Goal: Find contact information: Find contact information

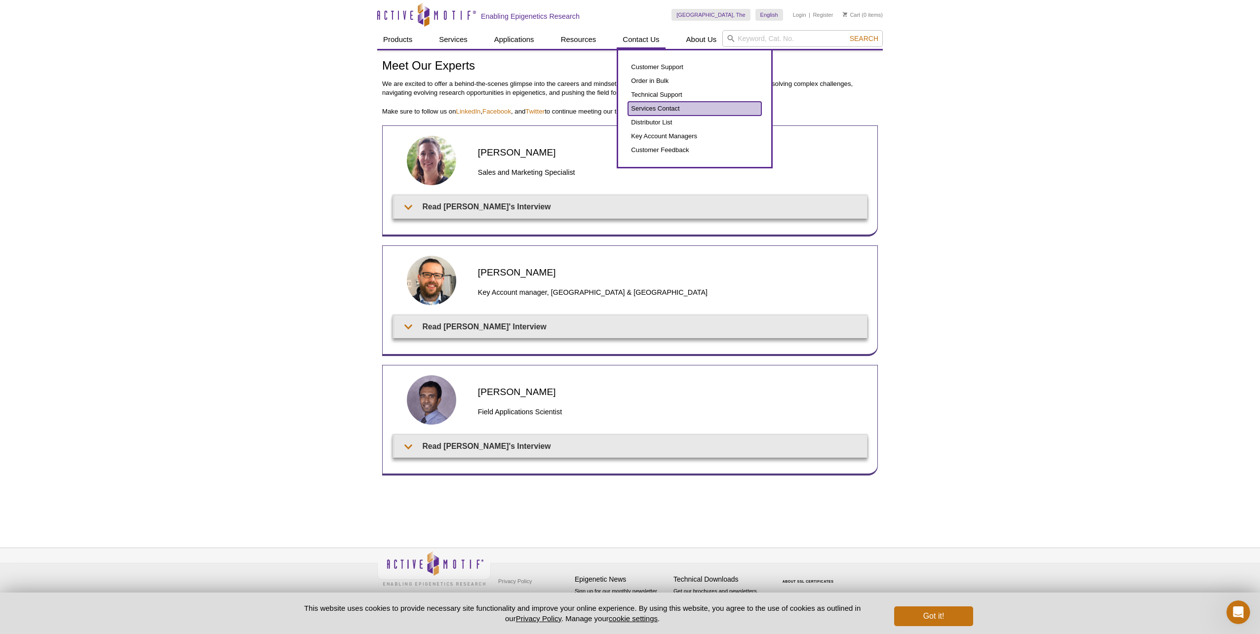
click at [665, 102] on link "Services Contact" at bounding box center [694, 109] width 133 height 14
click at [665, 106] on link "Services Contact" at bounding box center [694, 109] width 133 height 14
click at [665, 107] on link "Services Contact" at bounding box center [694, 109] width 133 height 14
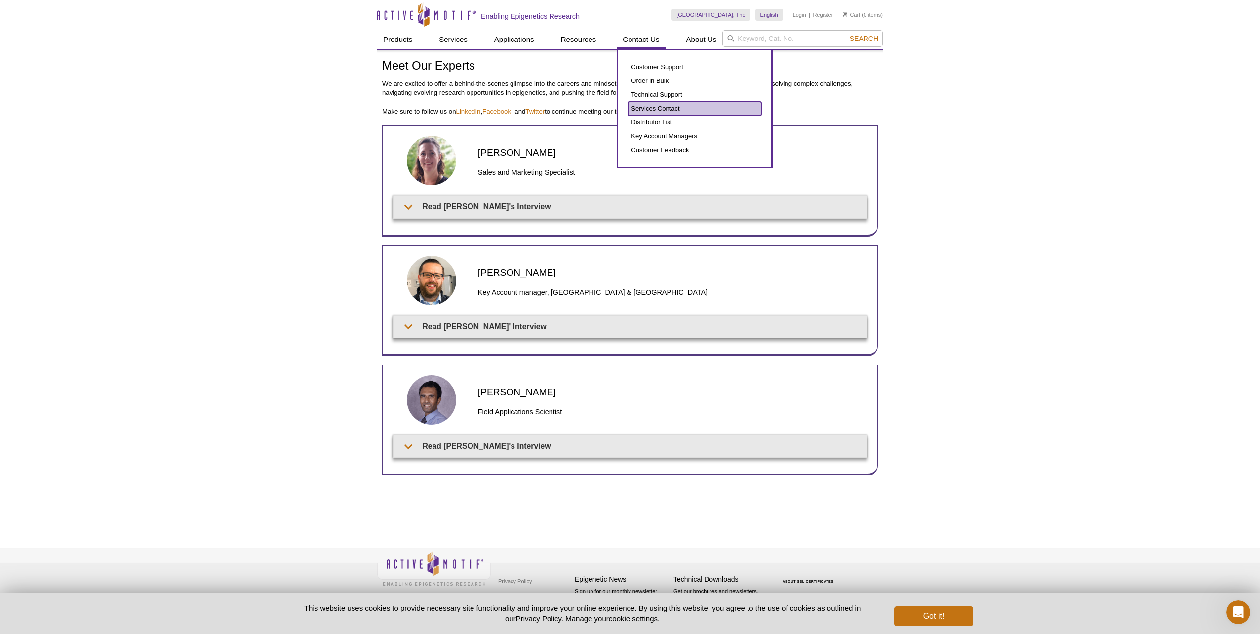
click at [665, 107] on link "Services Contact" at bounding box center [694, 109] width 133 height 14
click at [640, 36] on link "Contact Us" at bounding box center [641, 39] width 48 height 19
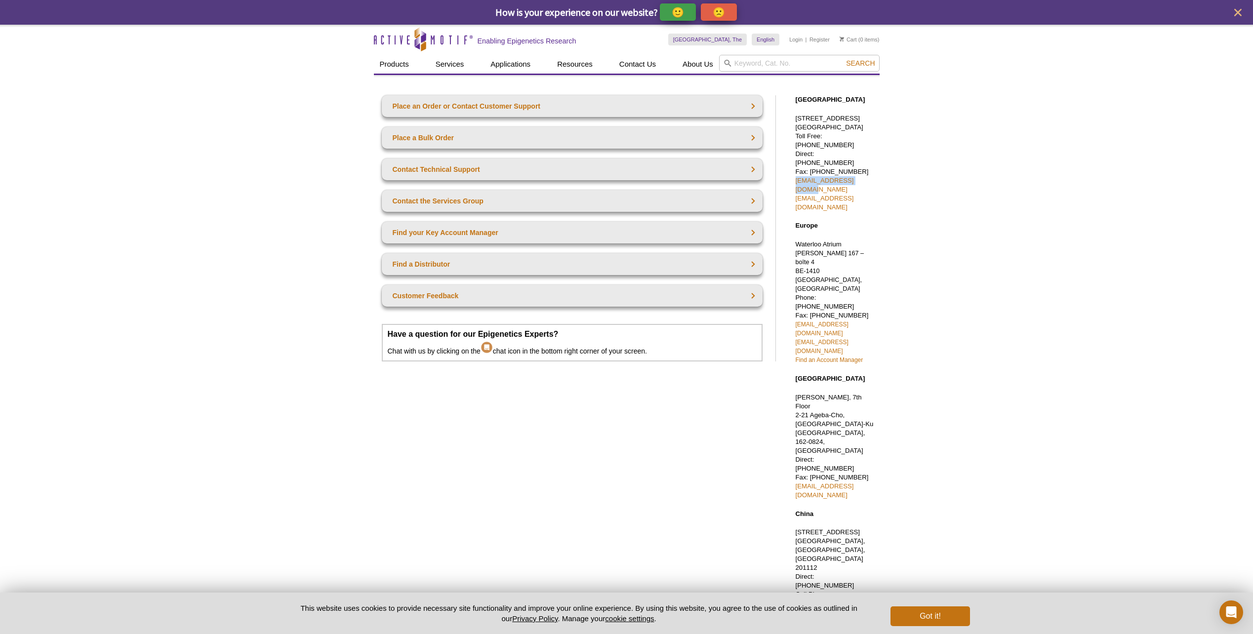
drag, startPoint x: 788, startPoint y: 172, endPoint x: 863, endPoint y: 173, distance: 74.6
click at [863, 173] on div "North America 1914 Palomar Oaks Way, Suite 150 Carlsbad, CA 92008 Toll Free: 87…" at bounding box center [833, 360] width 94 height 550
click at [819, 177] on link "sales@activemotif.com" at bounding box center [825, 185] width 58 height 16
click at [958, 127] on div "Active Motif Logo Enabling Epigenetics Research 0 Search Skip to content Active…" at bounding box center [626, 384] width 1253 height 719
drag, startPoint x: 863, startPoint y: 171, endPoint x: 791, endPoint y: 169, distance: 71.6
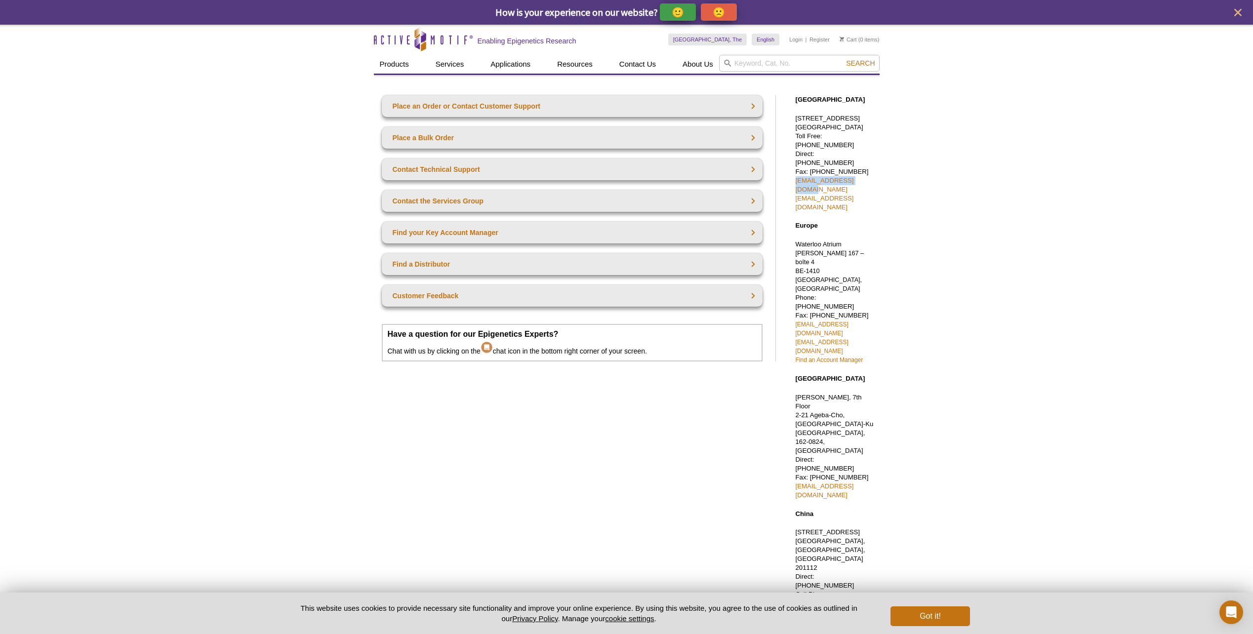
click at [791, 169] on div "North America 1914 Palomar Oaks Way, Suite 150 Carlsbad, CA 92008 Toll Free: 87…" at bounding box center [833, 360] width 94 height 550
copy link "sales@activemotif.com"
drag, startPoint x: 918, startPoint y: 163, endPoint x: 911, endPoint y: 162, distance: 6.9
click at [918, 163] on div "Active Motif Logo Enabling Epigenetics Research 0 Search Skip to content Active…" at bounding box center [626, 384] width 1253 height 719
drag, startPoint x: 816, startPoint y: 153, endPoint x: 857, endPoint y: 153, distance: 41.0
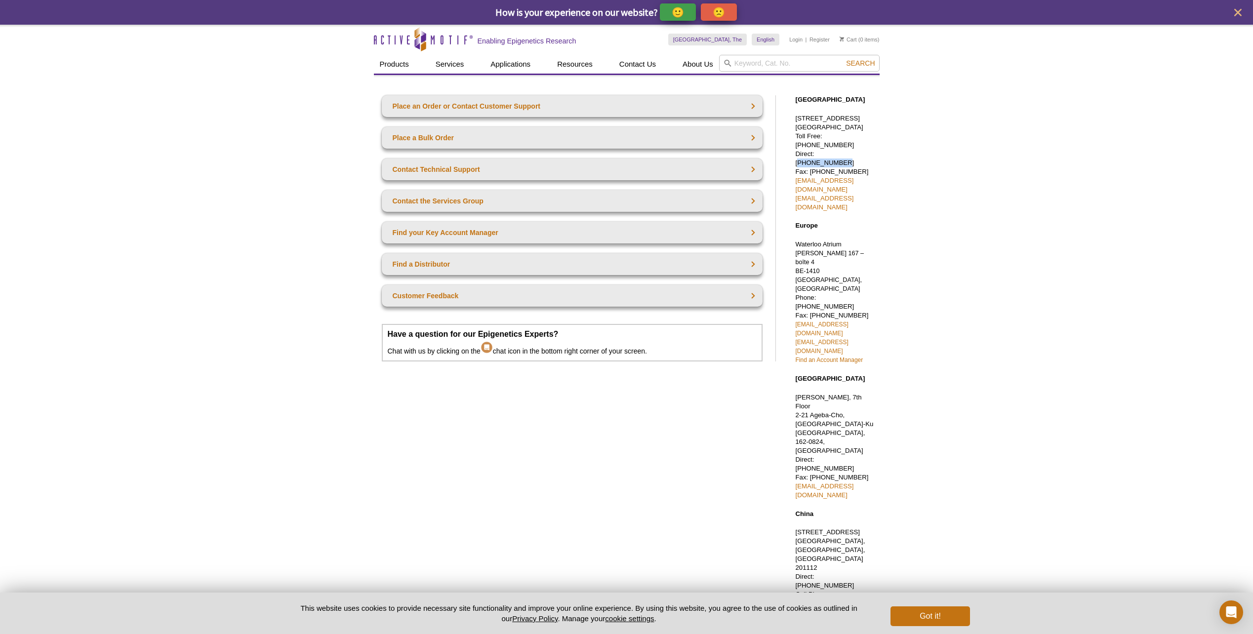
click at [857, 153] on p "1914 Palomar Oaks Way, Suite 150 Carlsbad, CA 92008 Toll Free: 877 222 9543 Dir…" at bounding box center [835, 163] width 79 height 98
copy p "760 431 1263"
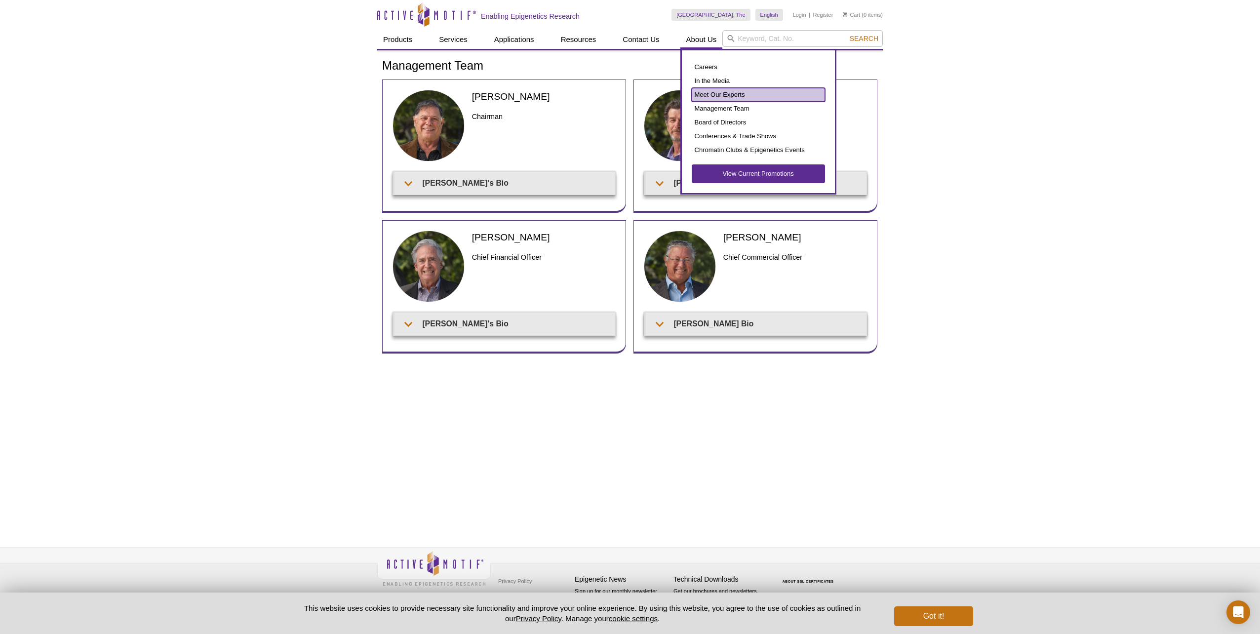
click at [712, 94] on link "Meet Our Experts" at bounding box center [758, 95] width 133 height 14
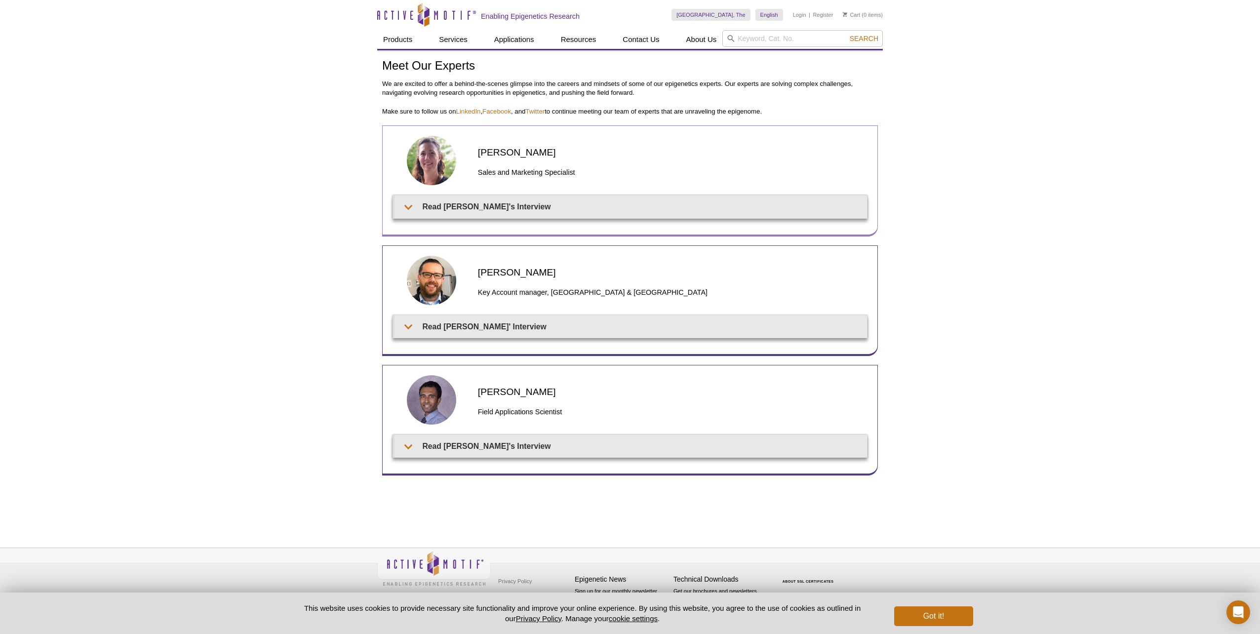
drag, startPoint x: 476, startPoint y: 150, endPoint x: 587, endPoint y: 148, distance: 111.1
click at [587, 148] on div "Anne-Sophie Berthomieu Sales and Marketing Specialist" at bounding box center [630, 165] width 475 height 59
copy h2 "Anne-Sophie Berthomieu"
click at [285, 386] on div "Active Motif Logo Enabling Epigenetics Research 0 Search Skip to content Active…" at bounding box center [630, 317] width 1260 height 634
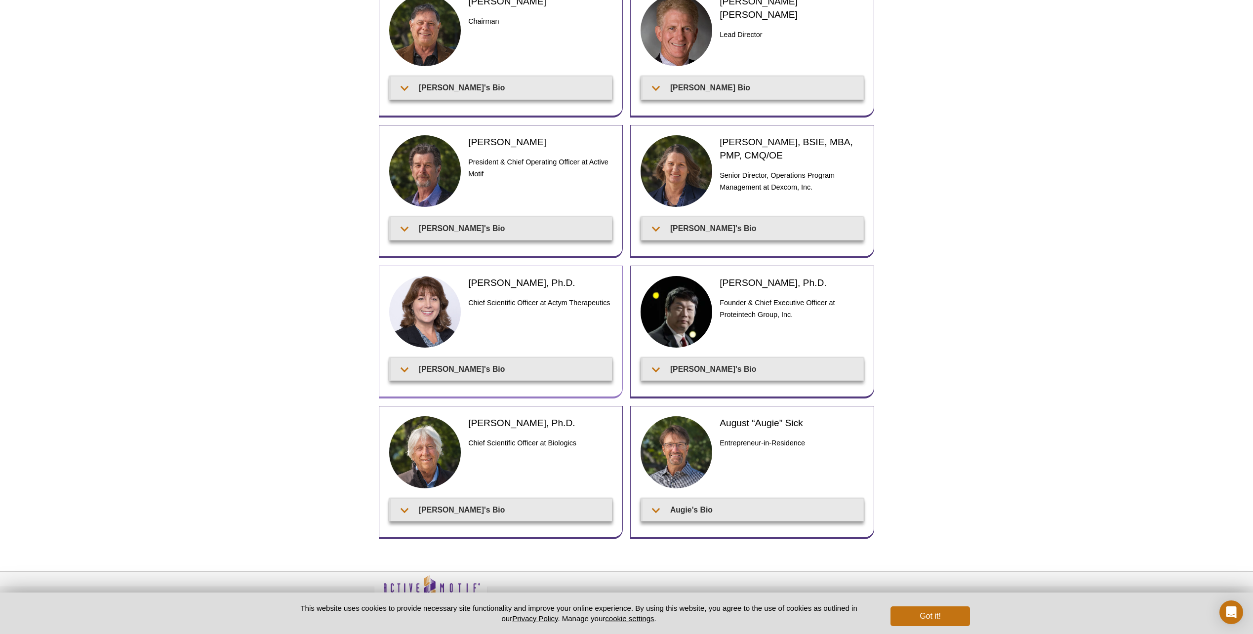
scroll to position [119, 0]
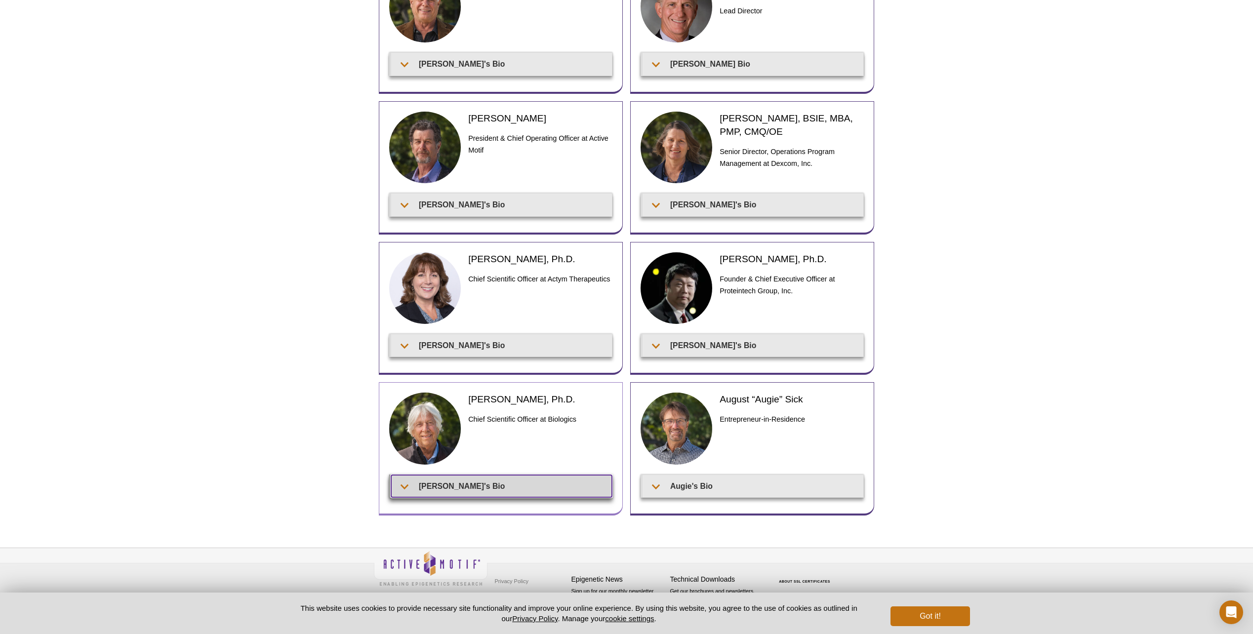
click at [453, 481] on summary "[PERSON_NAME]'s Bio" at bounding box center [501, 486] width 221 height 22
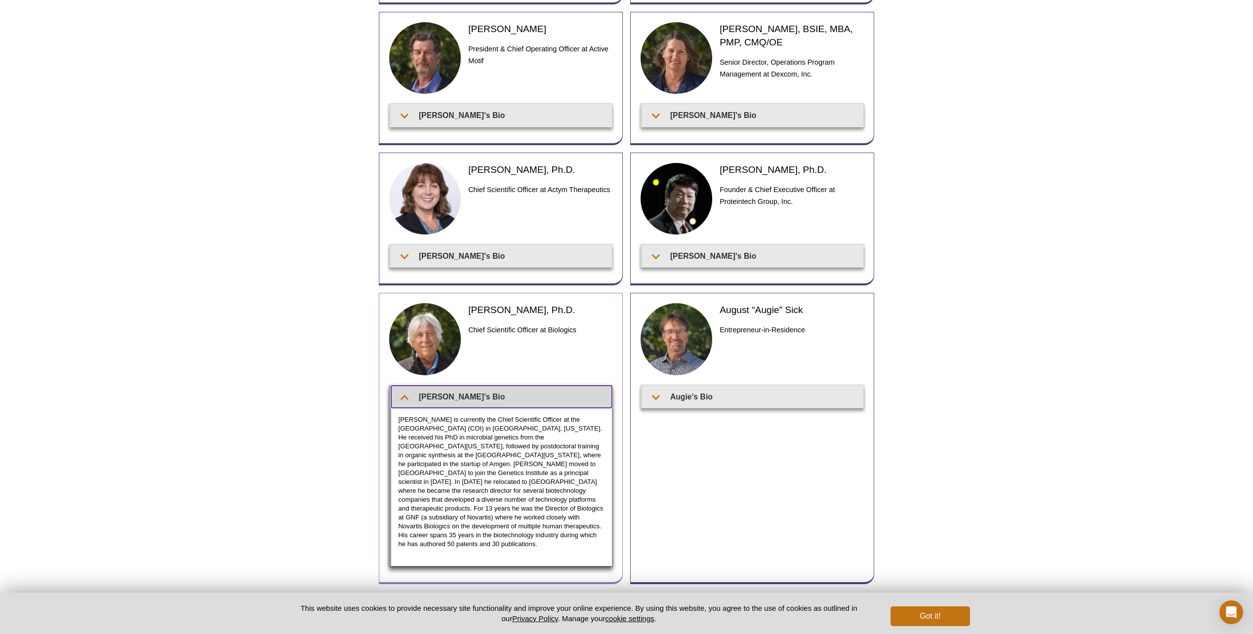
scroll to position [268, 0]
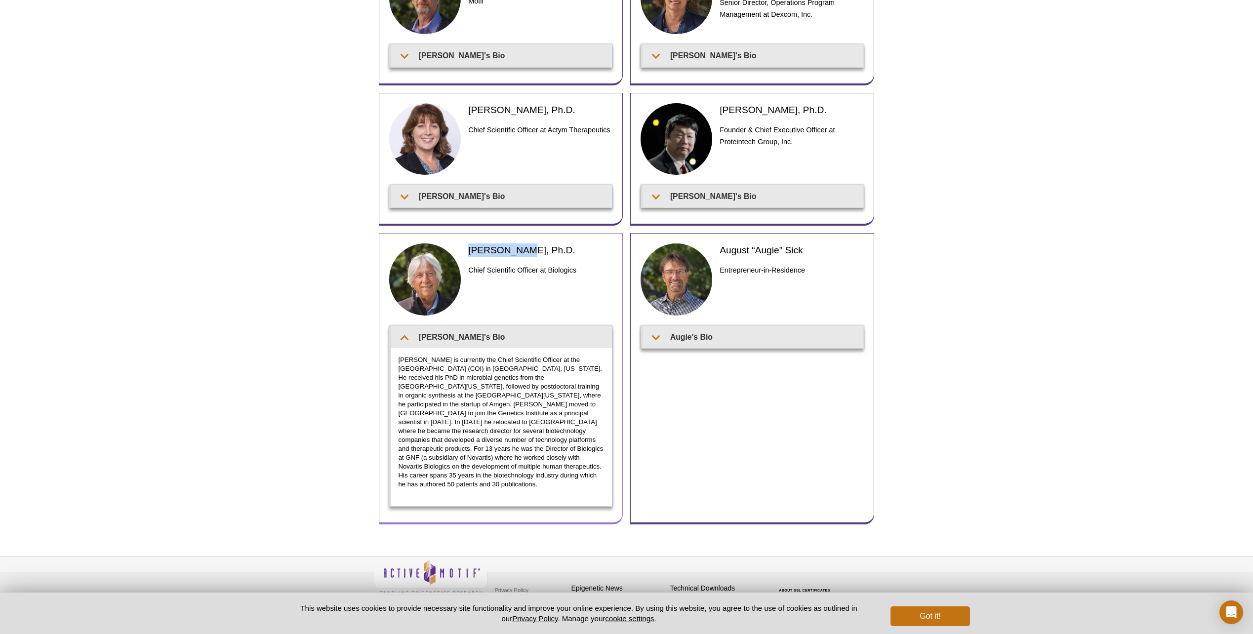
drag, startPoint x: 469, startPoint y: 249, endPoint x: 519, endPoint y: 244, distance: 51.1
click at [519, 244] on h2 "[PERSON_NAME], Ph.D." at bounding box center [540, 249] width 144 height 13
copy h2 "[PERSON_NAME]"
click at [476, 404] on p "Dr. Nasoff is currently the Chief Scientific Officer at the Center Of Innovatio…" at bounding box center [502, 422] width 206 height 133
click at [354, 371] on div "Active Motif Logo Enabling Epigenetics Research 0 Search Skip to content Active…" at bounding box center [626, 187] width 1253 height 911
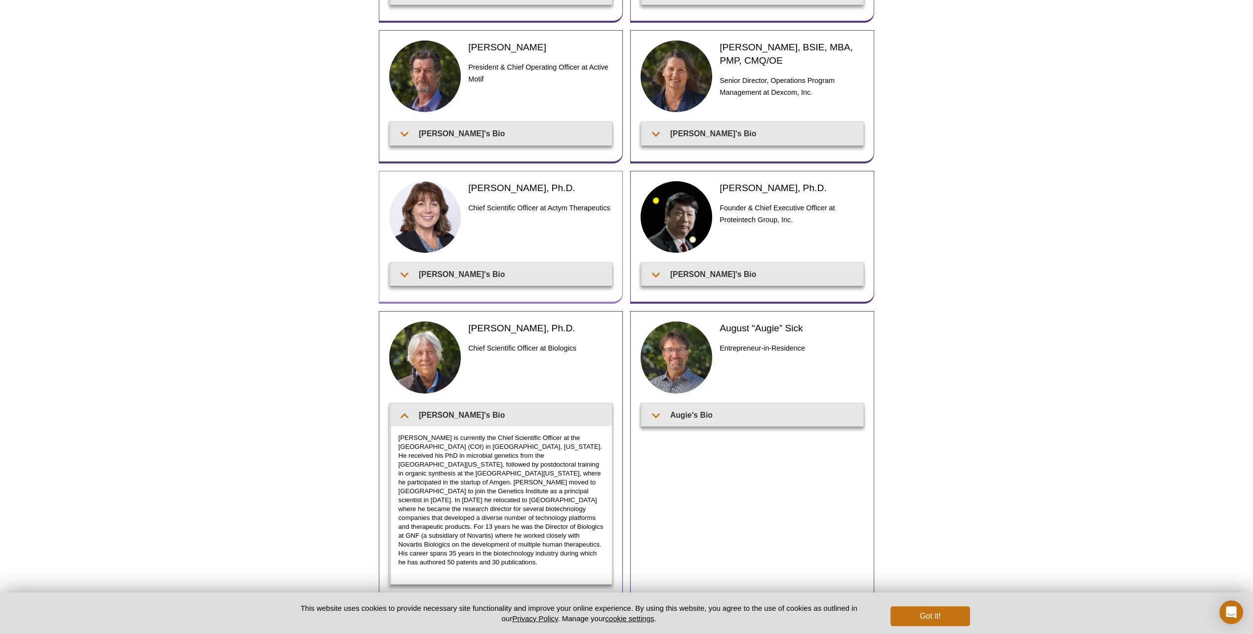
scroll to position [198, 0]
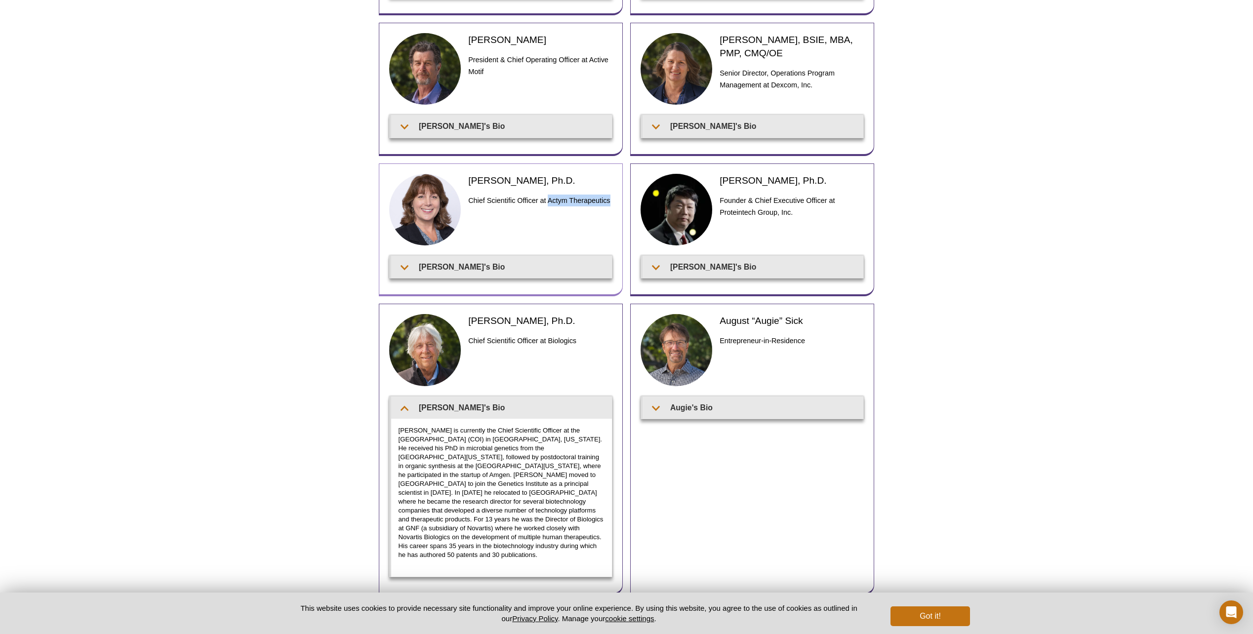
drag, startPoint x: 548, startPoint y: 199, endPoint x: 610, endPoint y: 202, distance: 62.8
click at [610, 202] on h3 "Chief Scientific Officer at Actym Therapeutics" at bounding box center [540, 201] width 144 height 12
copy h3 "Actym Therapeutics"
drag, startPoint x: 467, startPoint y: 181, endPoint x: 562, endPoint y: 177, distance: 95.9
click at [562, 177] on div "Mary Janatpour, Ph.D. Chief Scientific Officer at Actym Therapeutics" at bounding box center [500, 215] width 223 height 82
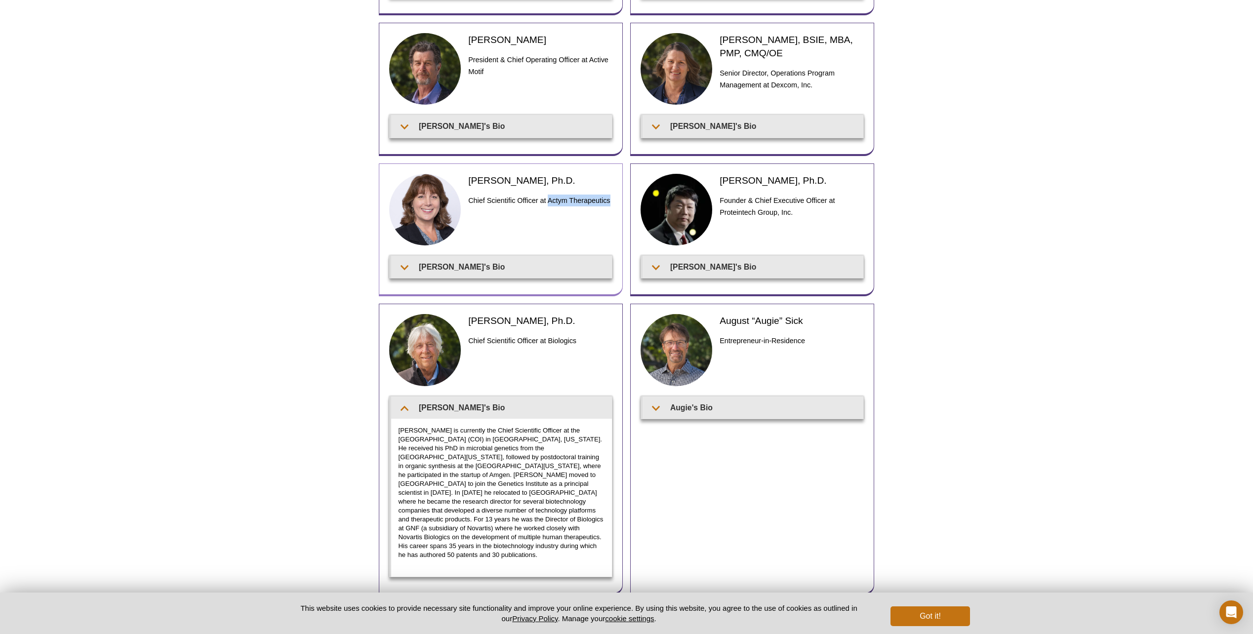
copy h2 "Mary Janatpour, Ph.D."
drag, startPoint x: 471, startPoint y: 200, endPoint x: 595, endPoint y: 207, distance: 124.1
click at [595, 207] on div "Mary Janatpour, Ph.D. Chief Scientific Officer at Actym Therapeutics" at bounding box center [540, 211] width 144 height 75
drag, startPoint x: 595, startPoint y: 207, endPoint x: 528, endPoint y: 202, distance: 66.9
click at [533, 202] on h3 "Chief Scientific Officer at Actym Therapeutics" at bounding box center [540, 201] width 144 height 12
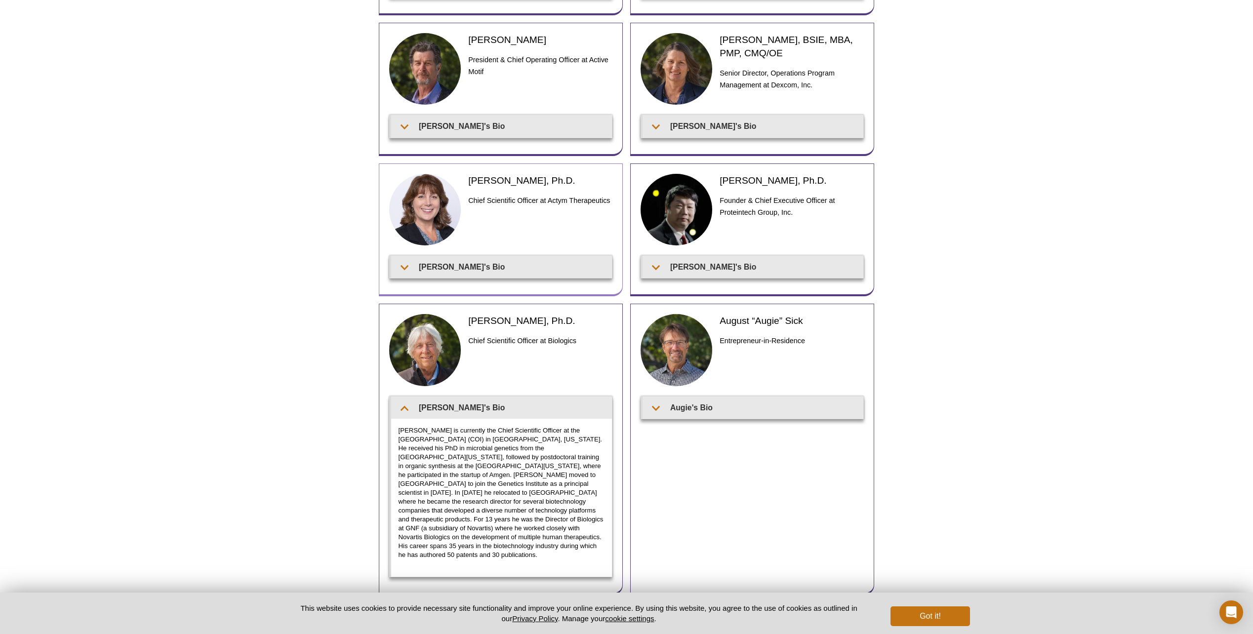
click at [471, 198] on h3 "Chief Scientific Officer at Actym Therapeutics" at bounding box center [540, 201] width 144 height 12
drag, startPoint x: 469, startPoint y: 200, endPoint x: 608, endPoint y: 197, distance: 139.3
click at [608, 197] on h3 "Chief Scientific Officer at Actym Therapeutics" at bounding box center [540, 201] width 144 height 12
copy h3 "Chief Scientific Officer at Actym Therapeutics"
click at [248, 419] on div "Active Motif Logo Enabling Epigenetics Research 0 Search Skip to content Active…" at bounding box center [626, 257] width 1253 height 911
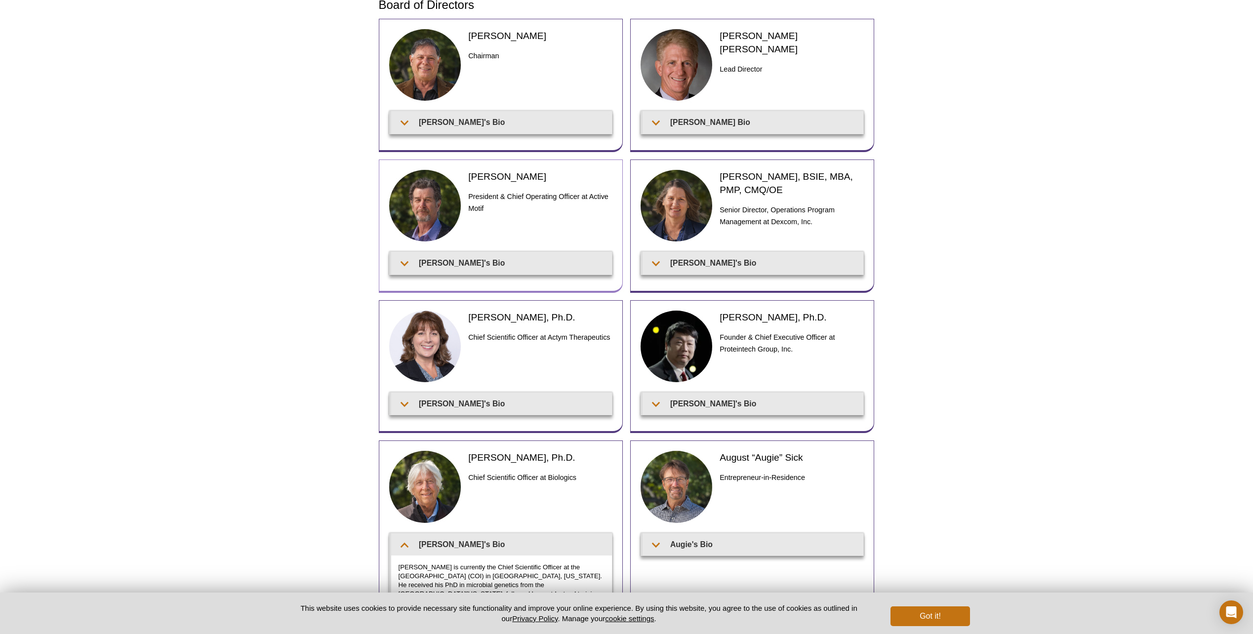
scroll to position [0, 0]
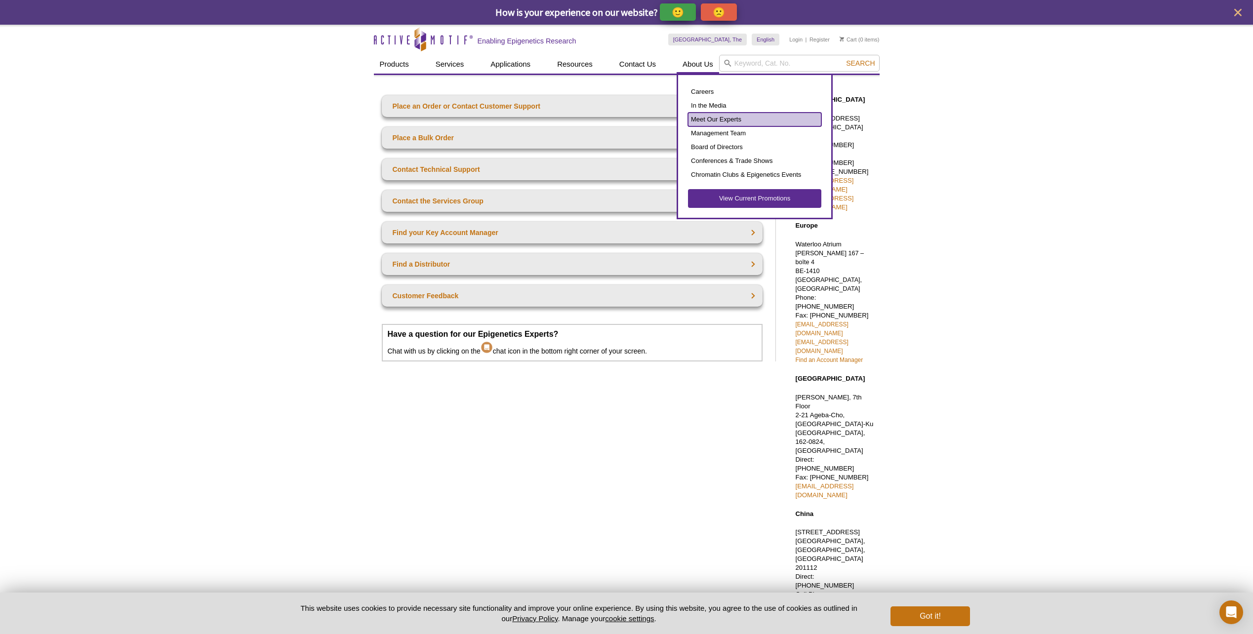
click at [714, 117] on link "Meet Our Experts" at bounding box center [754, 120] width 133 height 14
